Goal: Find specific page/section

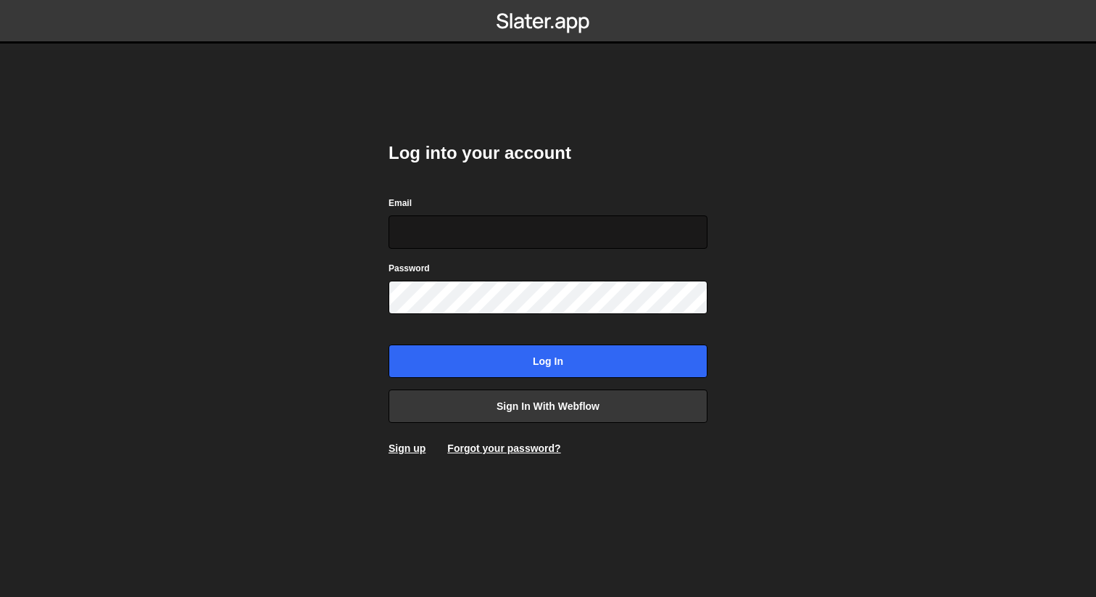
click at [520, 242] on input "Email" at bounding box center [548, 231] width 319 height 33
click at [504, 236] on input "Email" at bounding box center [548, 231] width 319 height 33
type input "hi@kanvasstudio.com"
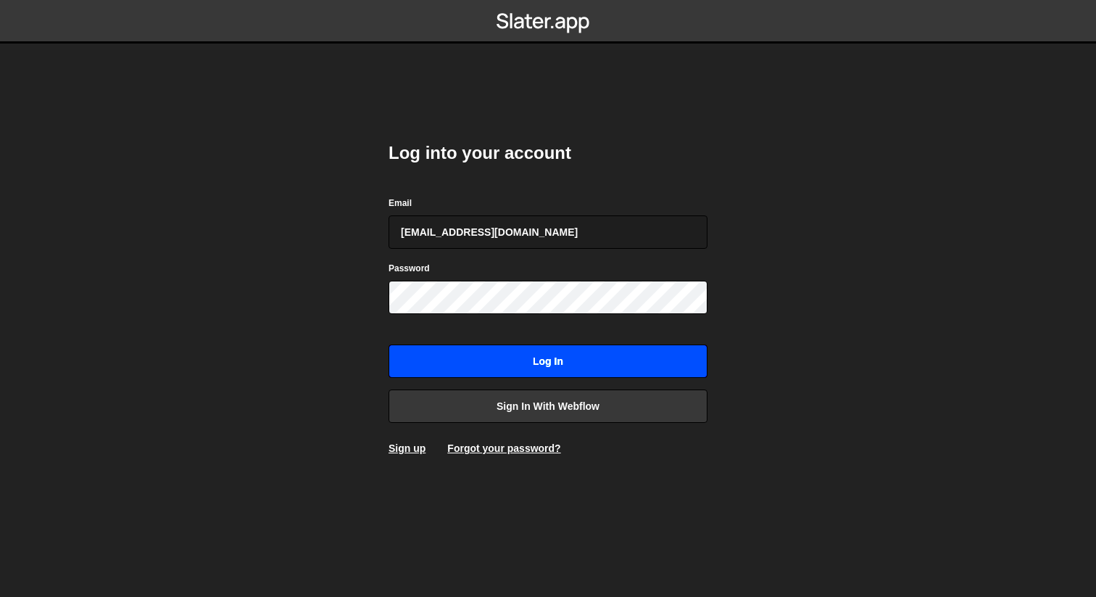
click at [558, 360] on input "Log in" at bounding box center [548, 360] width 319 height 33
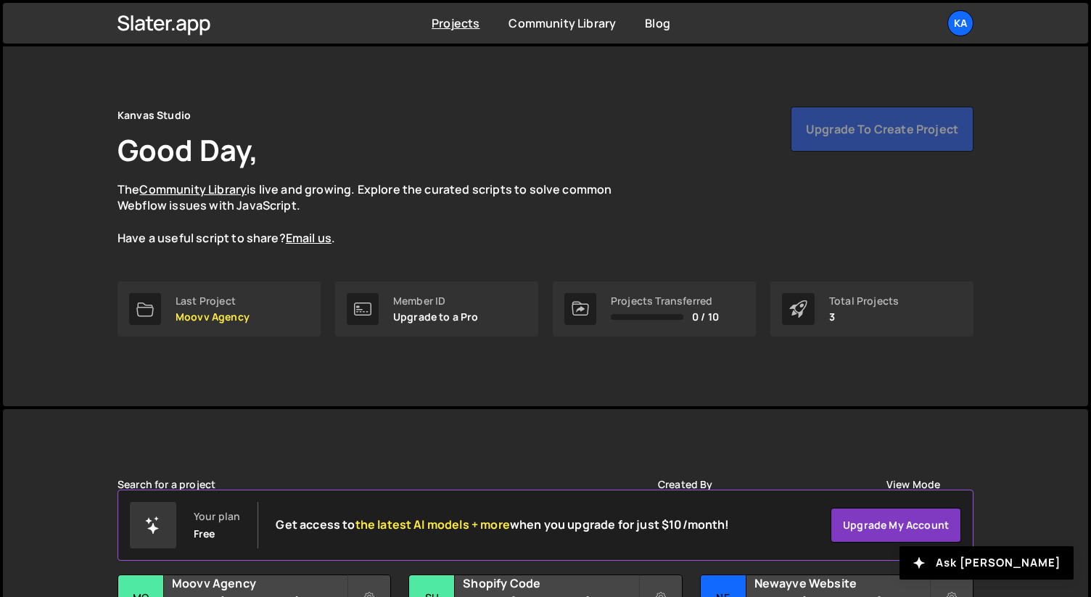
scroll to position [149, 0]
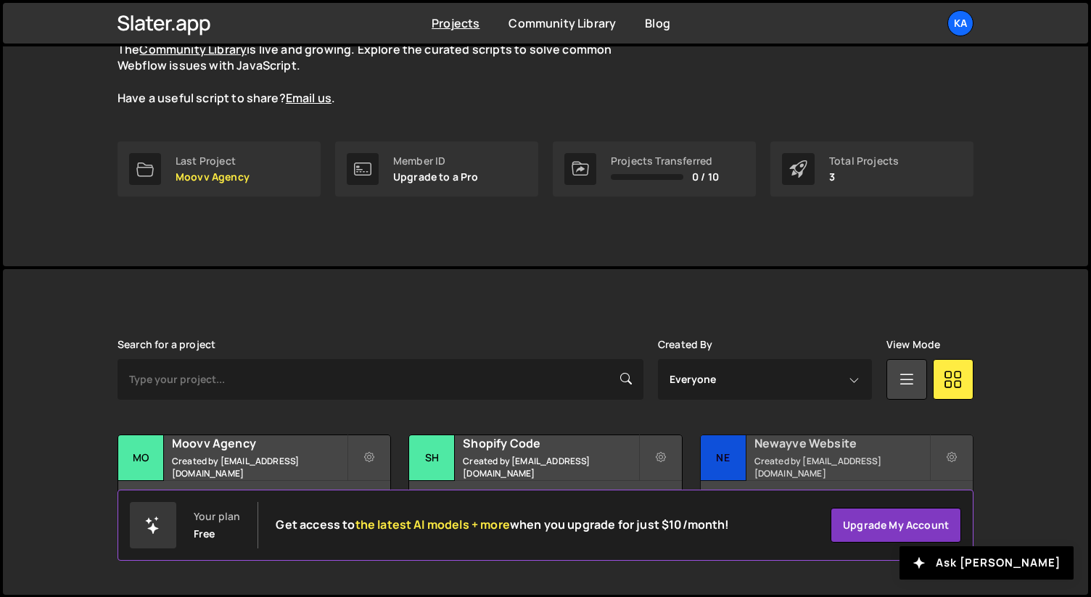
click at [787, 450] on h2 "Newayve Website" at bounding box center [841, 443] width 175 height 16
